Goal: Register for event/course

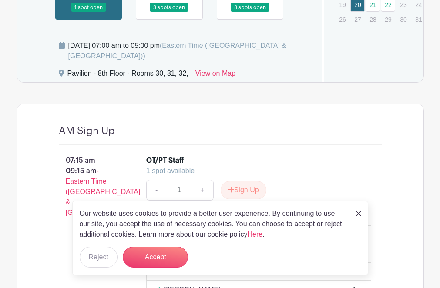
scroll to position [783, 0]
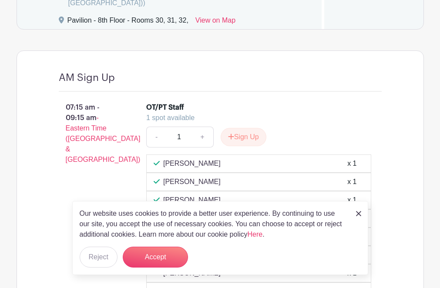
click at [354, 211] on div "Our website uses cookies to provide a better user experience. By continuing to …" at bounding box center [220, 238] width 296 height 74
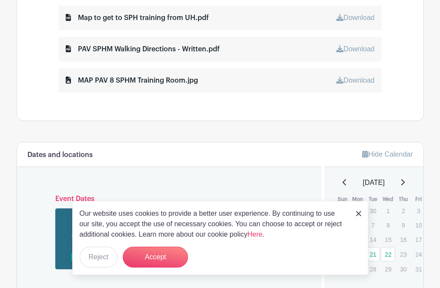
scroll to position [479, 0]
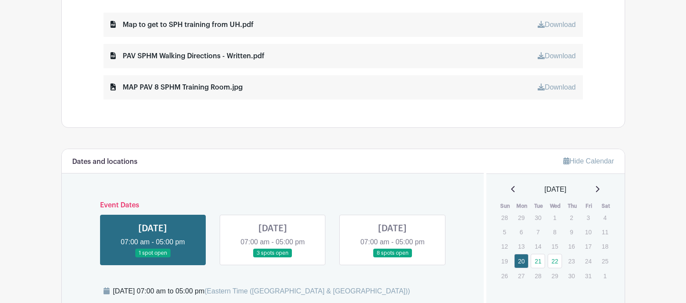
scroll to position [479, 0]
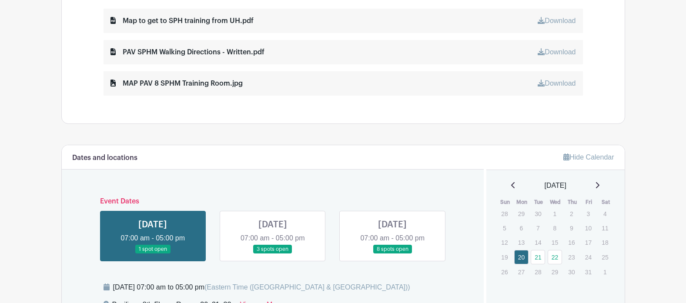
click at [153, 254] on link at bounding box center [153, 254] width 0 height 0
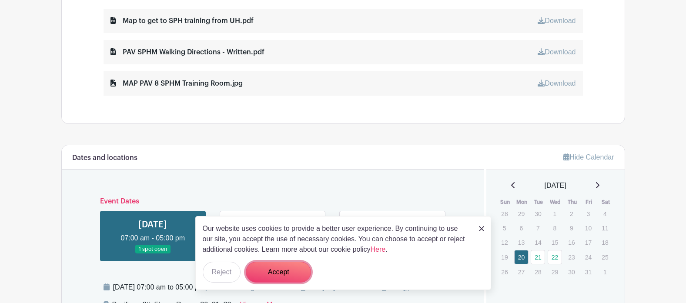
click at [275, 273] on button "Accept" at bounding box center [278, 272] width 65 height 21
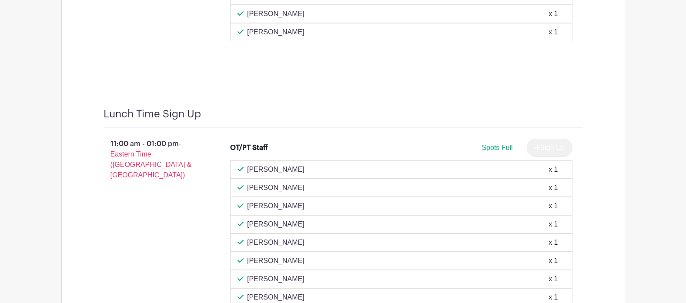
scroll to position [1175, 0]
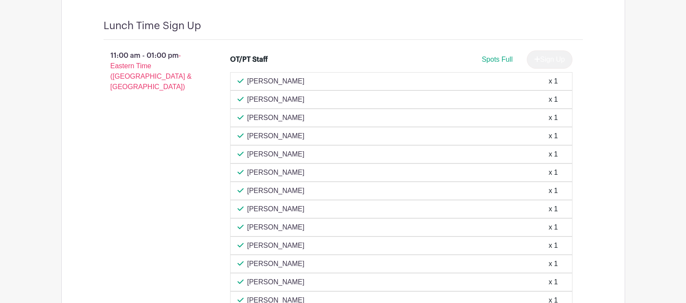
click at [248, 111] on div "Tenley Roe x 1" at bounding box center [401, 118] width 342 height 18
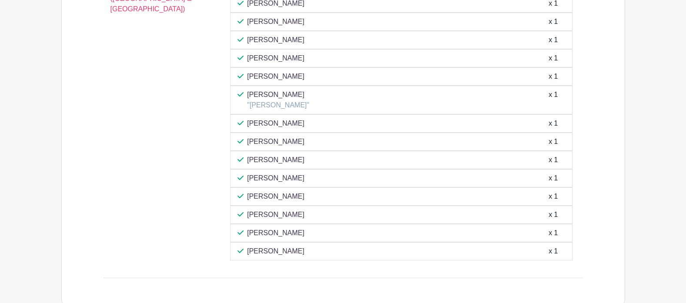
scroll to position [1610, 0]
click at [265, 124] on p "[PERSON_NAME]" at bounding box center [275, 123] width 57 height 10
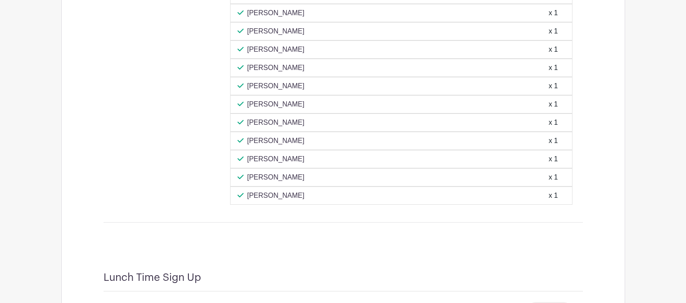
scroll to position [870, 0]
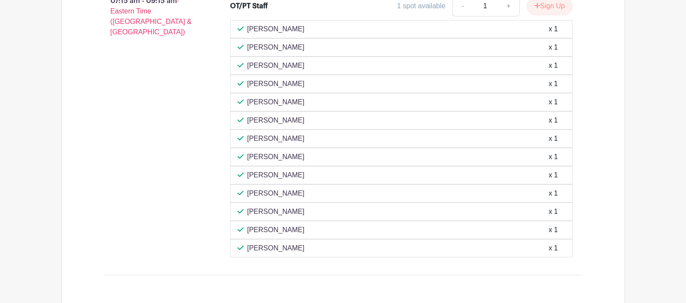
drag, startPoint x: 249, startPoint y: 84, endPoint x: 308, endPoint y: 87, distance: 59.7
click at [308, 87] on div "Jaclynn Moretti x 1" at bounding box center [402, 84] width 328 height 10
drag, startPoint x: 248, startPoint y: 121, endPoint x: 305, endPoint y: 122, distance: 57.0
click at [305, 122] on div "Abbey STuhldreher x 1" at bounding box center [402, 120] width 328 height 10
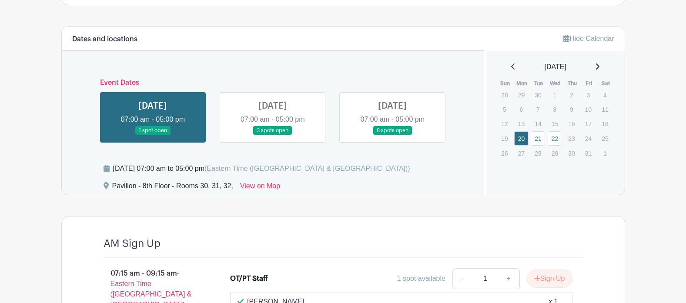
scroll to position [536, 0]
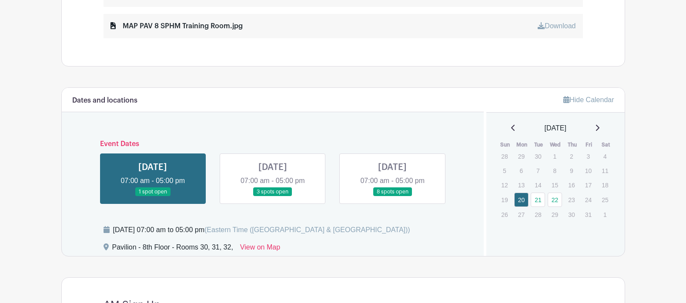
click at [273, 197] on link at bounding box center [273, 197] width 0 height 0
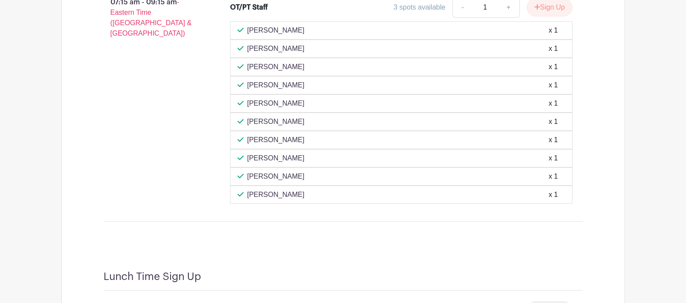
scroll to position [884, 0]
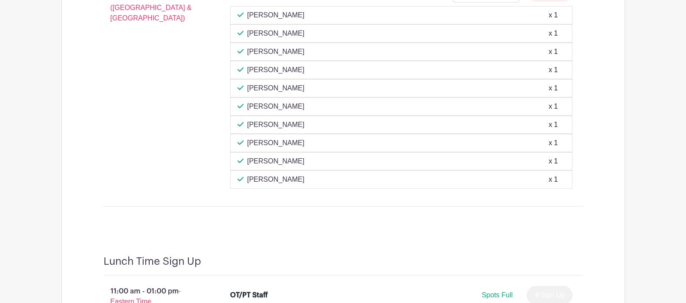
click at [302, 17] on div "Ida Marie Trott x 1" at bounding box center [402, 15] width 328 height 10
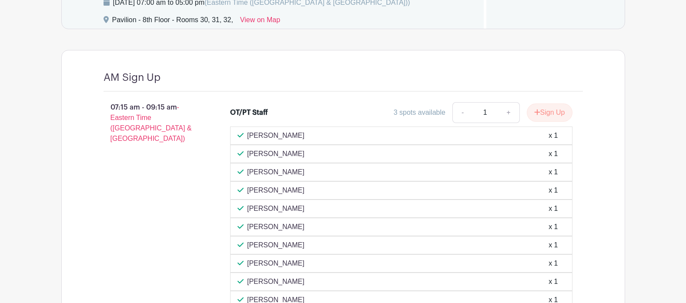
scroll to position [797, 0]
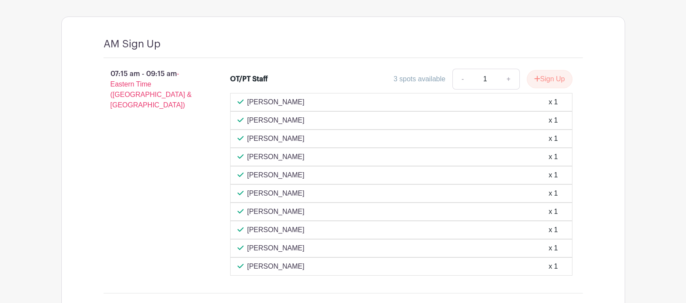
click at [282, 137] on p "Seema Sanghvi" at bounding box center [275, 139] width 57 height 10
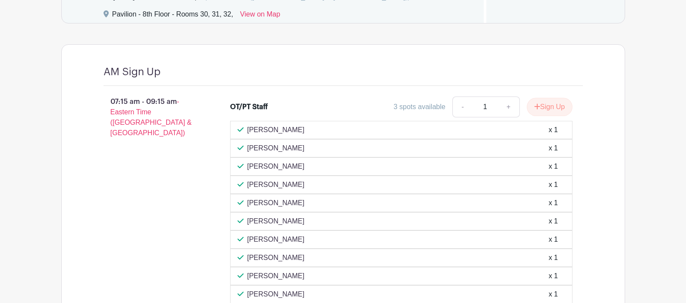
scroll to position [841, 0]
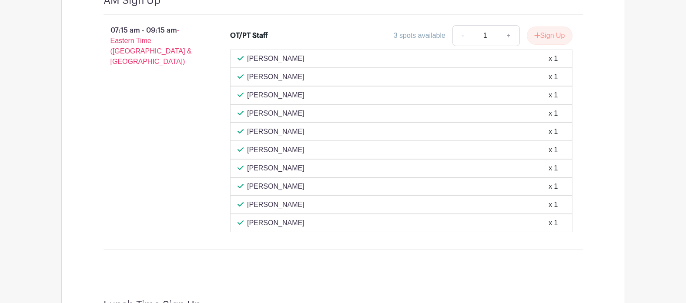
drag, startPoint x: 264, startPoint y: 115, endPoint x: 338, endPoint y: 121, distance: 74.2
click at [338, 121] on div "Rachel Brehmer x 1" at bounding box center [401, 113] width 342 height 18
drag, startPoint x: 338, startPoint y: 121, endPoint x: 303, endPoint y: 186, distance: 74.0
click at [305, 176] on div "Morgan Kroeger x 1" at bounding box center [401, 168] width 342 height 18
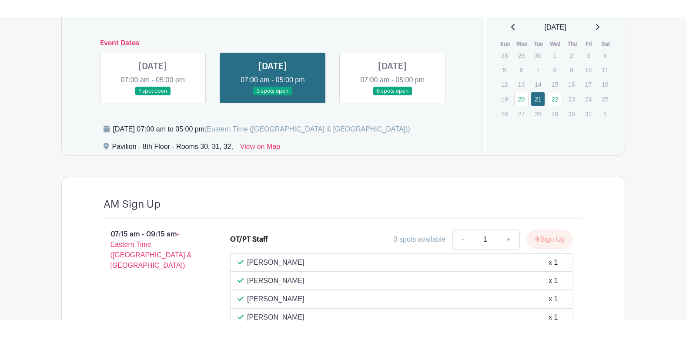
scroll to position [696, 0]
